Goal: Transaction & Acquisition: Subscribe to service/newsletter

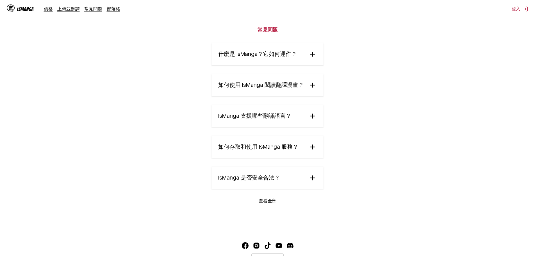
scroll to position [955, 0]
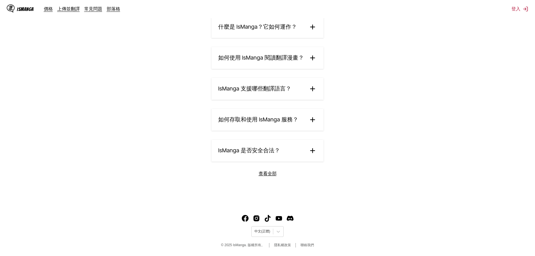
click at [317, 149] on summary "IsManga 是否安全合法？" at bounding box center [267, 150] width 112 height 22
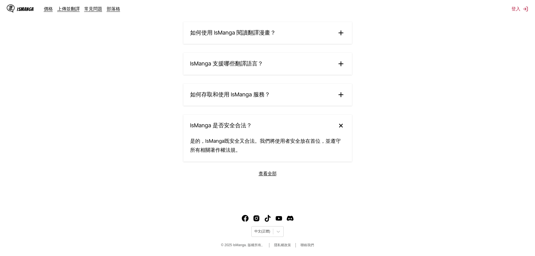
scroll to position [980, 0]
click at [271, 177] on section "常見問題 什麼是 IsManga？它如何運作？ IsManga 是一個創新的 AI 驅動漫畫翻譯服務，讓您能即時將日文、中文、[PERSON_NAME]的原始…" at bounding box center [267, 73] width 535 height 260
click at [270, 171] on link "查看全部" at bounding box center [267, 173] width 18 height 6
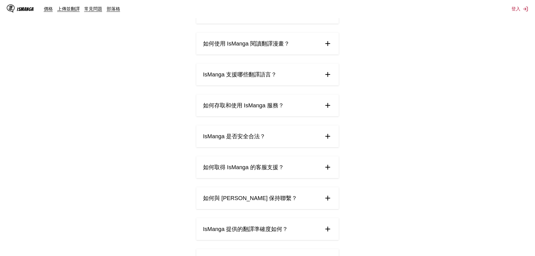
scroll to position [84, 0]
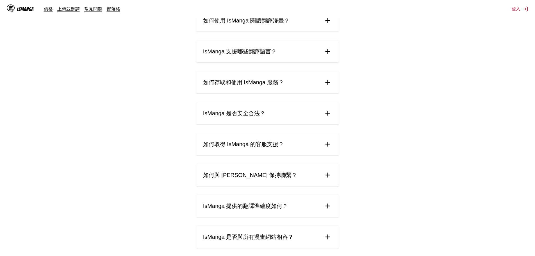
click at [329, 176] on img at bounding box center [327, 175] width 8 height 8
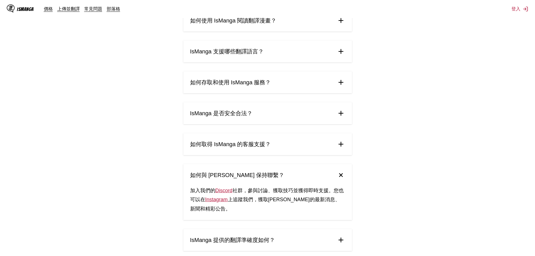
click at [340, 174] on img at bounding box center [341, 175] width 12 height 12
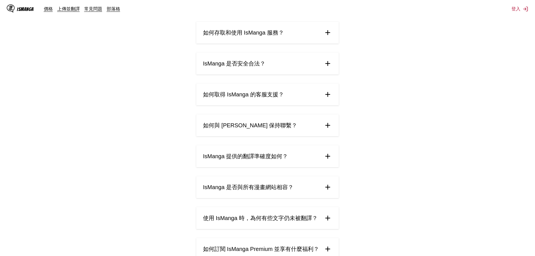
scroll to position [140, 0]
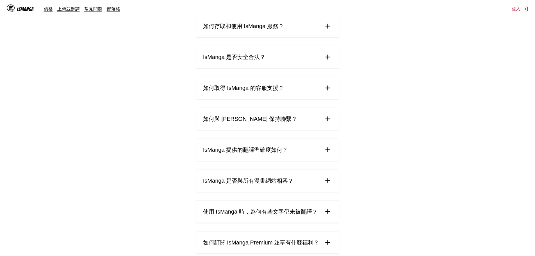
click at [328, 155] on summary "IsManga 提供的翻譯準確度如何？" at bounding box center [267, 150] width 142 height 22
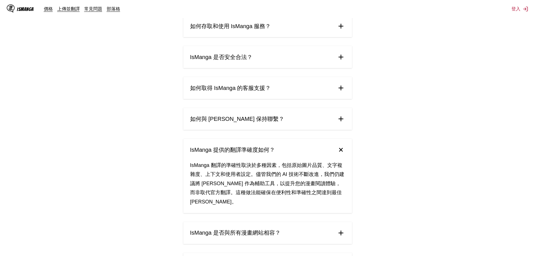
click at [336, 153] on summary "IsManga 提供的翻譯準確度如何？" at bounding box center [267, 150] width 168 height 22
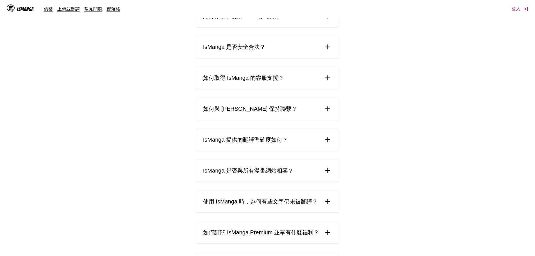
scroll to position [168, 0]
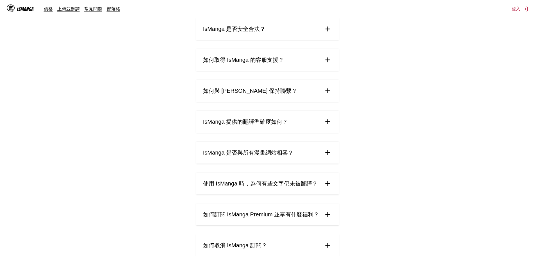
click at [326, 155] on img at bounding box center [327, 152] width 8 height 8
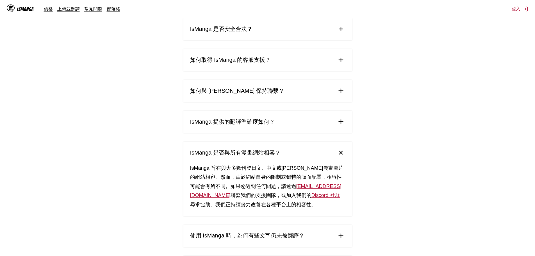
click at [336, 154] on summary "IsManga 是否與所有漫畫網站相容？" at bounding box center [267, 152] width 168 height 22
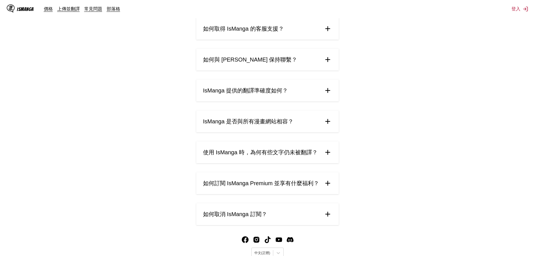
scroll to position [221, 0]
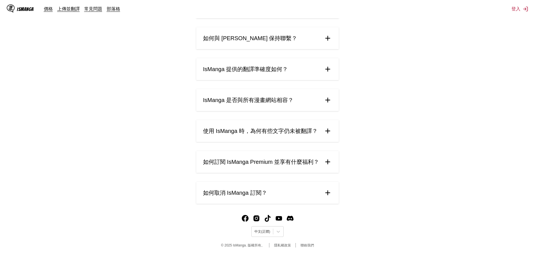
click at [326, 134] on img at bounding box center [327, 131] width 8 height 8
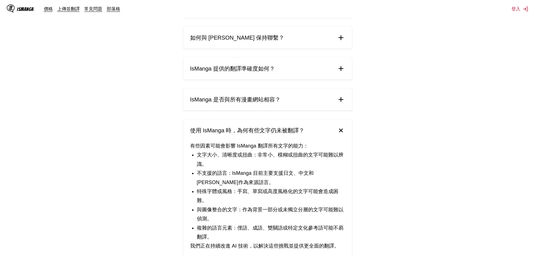
click at [335, 132] on summary "使用 IsManga 時，為何有些文字仍未被翻譯？" at bounding box center [267, 130] width 168 height 22
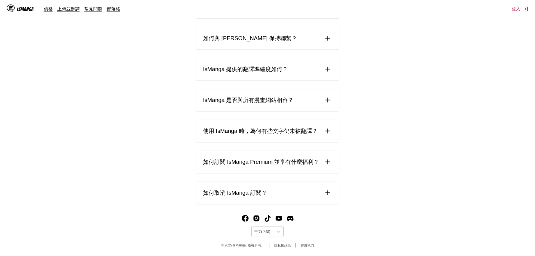
click at [327, 192] on img at bounding box center [327, 192] width 8 height 8
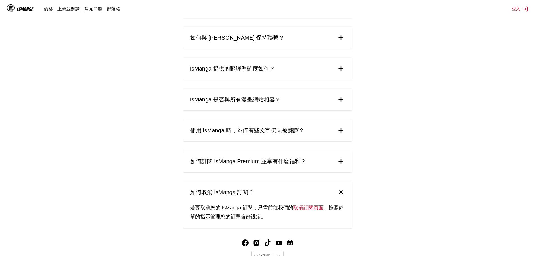
click at [339, 186] on summary "如何取消 IsManga 訂閱？" at bounding box center [267, 192] width 168 height 22
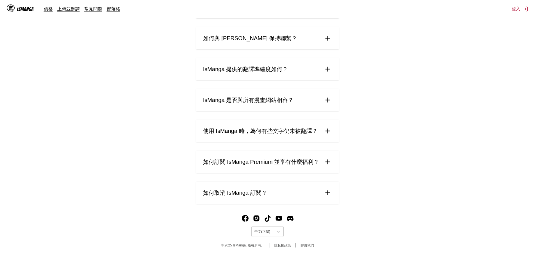
click at [327, 163] on img at bounding box center [327, 161] width 8 height 8
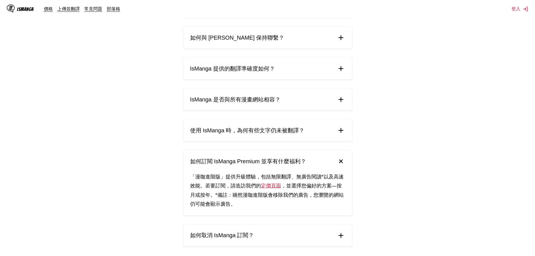
click at [272, 187] on link "定價頁面" at bounding box center [271, 186] width 20 height 6
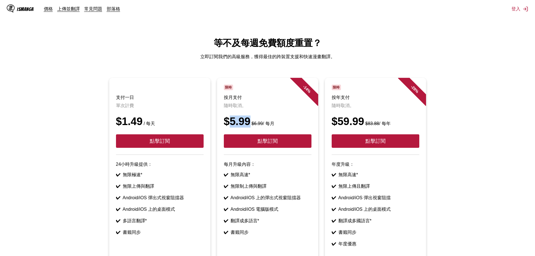
drag, startPoint x: 232, startPoint y: 128, endPoint x: 245, endPoint y: 127, distance: 13.8
click at [249, 127] on div "$5.99 $6.99 / 每月" at bounding box center [268, 121] width 88 height 12
drag, startPoint x: 338, startPoint y: 126, endPoint x: 366, endPoint y: 125, distance: 27.2
click at [366, 125] on div "$59.99 $83.88 / 每年" at bounding box center [375, 121] width 88 height 12
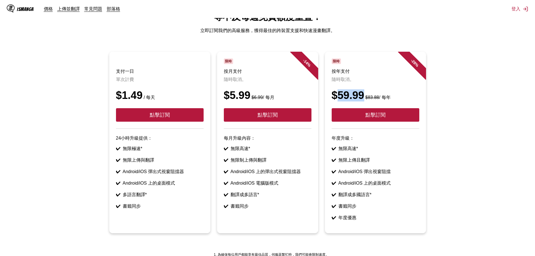
scroll to position [19, 0]
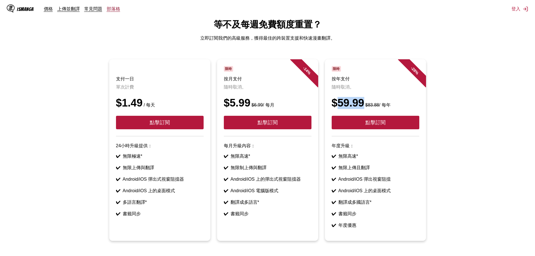
click at [107, 8] on link "部落格" at bounding box center [113, 9] width 13 height 6
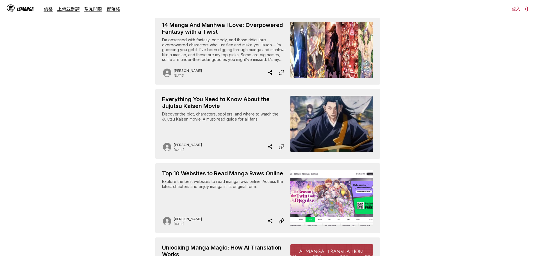
scroll to position [28, 0]
